Goal: Transaction & Acquisition: Subscribe to service/newsletter

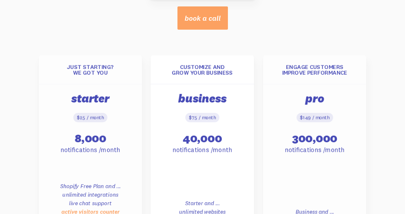
scroll to position [416, 0]
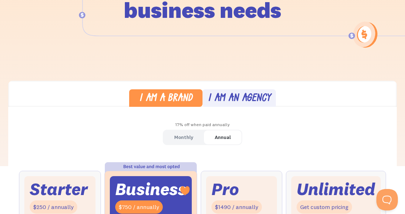
click at [222, 95] on div "I am an agency" at bounding box center [239, 99] width 63 height 10
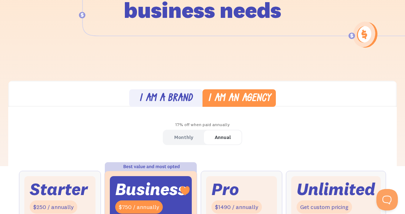
click at [169, 100] on div "I am a brand" at bounding box center [165, 99] width 53 height 10
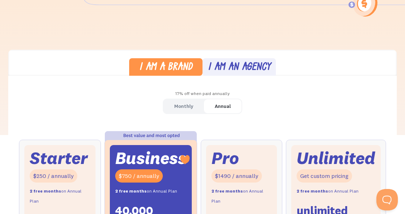
scroll to position [146, 0]
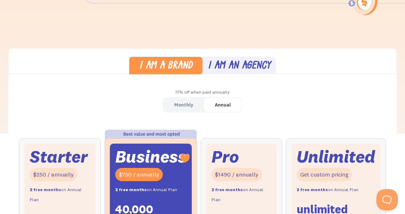
click at [224, 70] on div "I am an agency" at bounding box center [239, 66] width 63 height 10
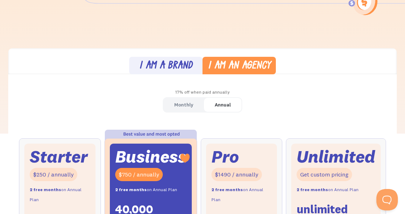
click at [179, 66] on div "I am a brand" at bounding box center [165, 66] width 53 height 10
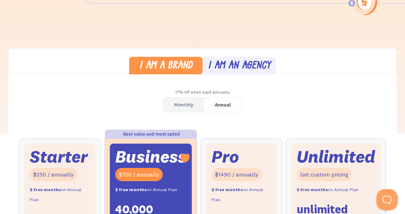
click at [253, 64] on div "I am an agency" at bounding box center [239, 66] width 63 height 10
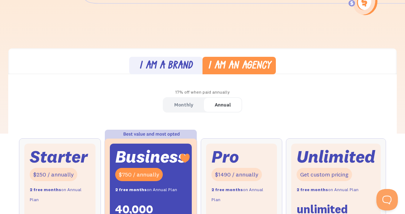
click at [183, 67] on div "I am a brand" at bounding box center [165, 66] width 53 height 10
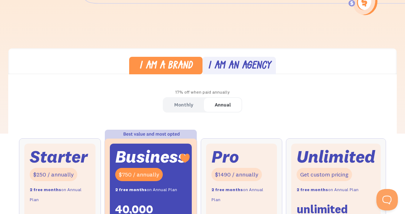
click at [187, 107] on div "Monthly" at bounding box center [183, 105] width 19 height 10
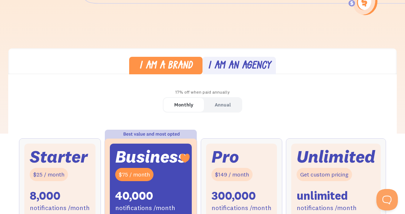
click at [228, 102] on div "Annual" at bounding box center [223, 105] width 16 height 10
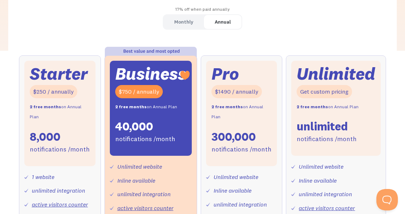
scroll to position [239, 0]
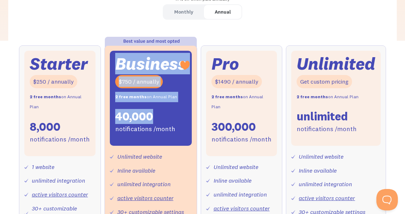
drag, startPoint x: 117, startPoint y: 65, endPoint x: 181, endPoint y: 69, distance: 63.4
click at [181, 69] on div "Business $750 / annually 2 free months on Annual Plan 40,000 notifications /mon…" at bounding box center [151, 98] width 82 height 95
copy div "Business $750 / annually 2 free months on Annual Plan 40,000"
